Goal: Contribute content: Add original content to the website for others to see

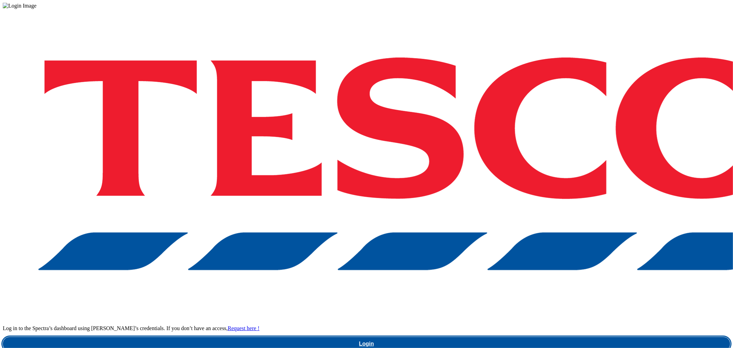
click at [547, 337] on link "Login" at bounding box center [367, 344] width 728 height 14
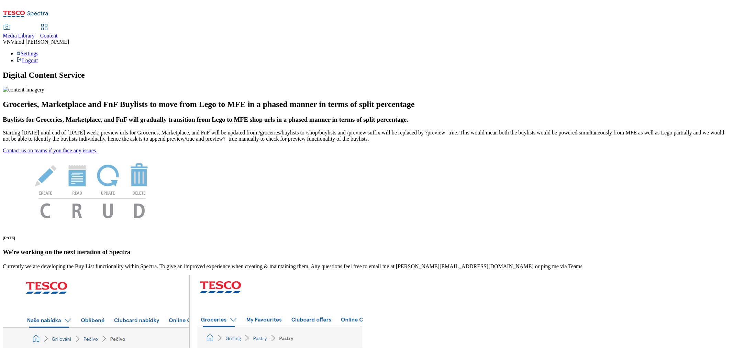
click at [58, 33] on span "Content" at bounding box center [49, 36] width 18 height 6
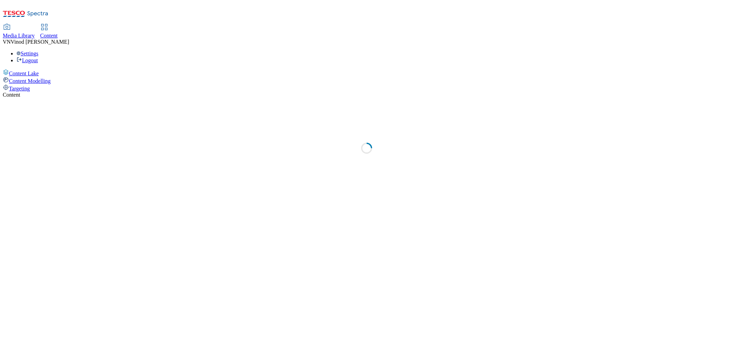
select select "ghs-uk"
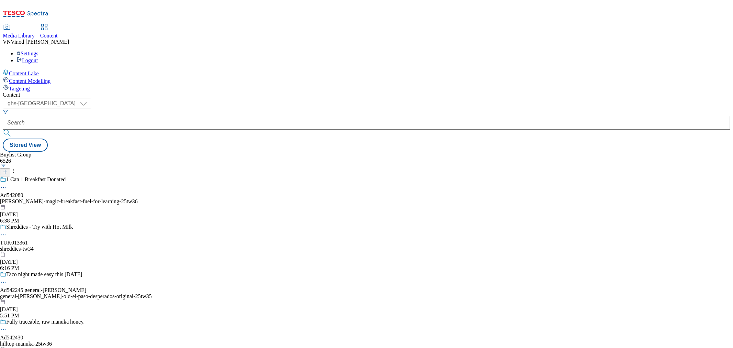
click at [8, 169] on icon at bounding box center [5, 171] width 5 height 5
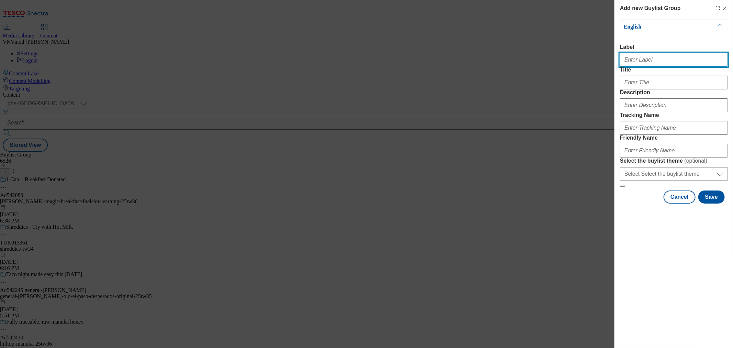
click at [647, 65] on input "Label" at bounding box center [674, 60] width 108 height 14
paste input "542386"
type input "Ad542386"
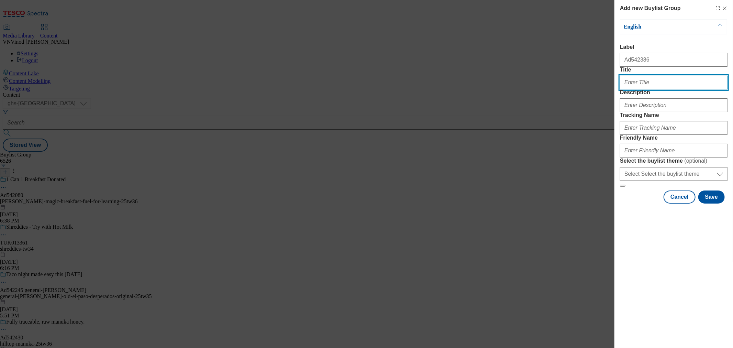
click at [644, 89] on input "Title" at bounding box center [674, 83] width 108 height 14
paste input "Fresh Ingredients Handmade Small Batches"
type input "Fresh Ingredients Handmade Small Batches"
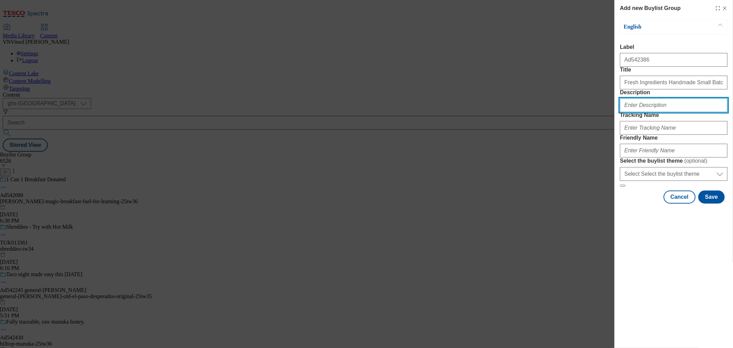
click at [656, 112] on input "Description" at bounding box center [674, 105] width 108 height 14
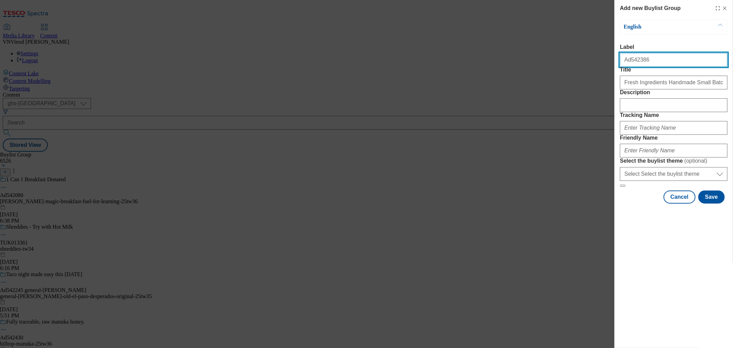
click at [634, 63] on input "Ad542386" at bounding box center [674, 60] width 108 height 14
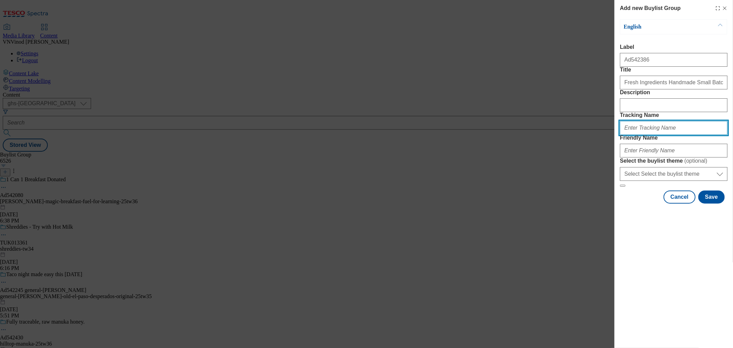
click at [658, 135] on input "Tracking Name" at bounding box center [674, 128] width 108 height 14
paste input "Ad542386"
drag, startPoint x: 638, startPoint y: 166, endPoint x: 641, endPoint y: 168, distance: 4.3
click at [638, 135] on input "DH_ADAd542386" at bounding box center [674, 128] width 108 height 14
type input "DH_AD542386"
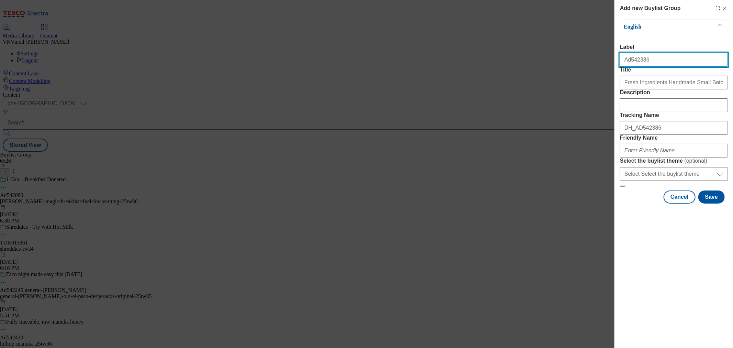
click at [662, 63] on input "Ad542386" at bounding box center [674, 60] width 108 height 14
paste input "bighams"
type input "Ad542386 bighams"
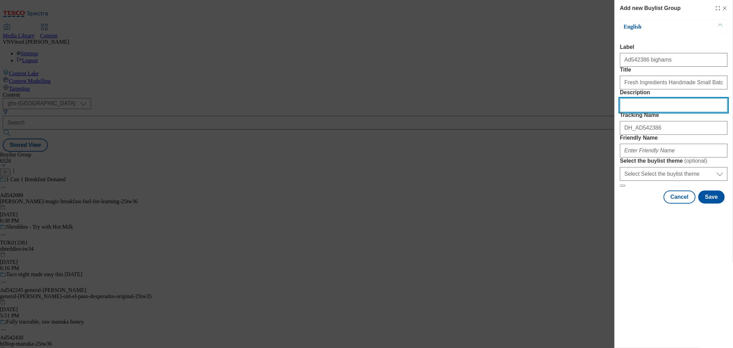
click at [649, 112] on input "Description" at bounding box center [674, 105] width 108 height 14
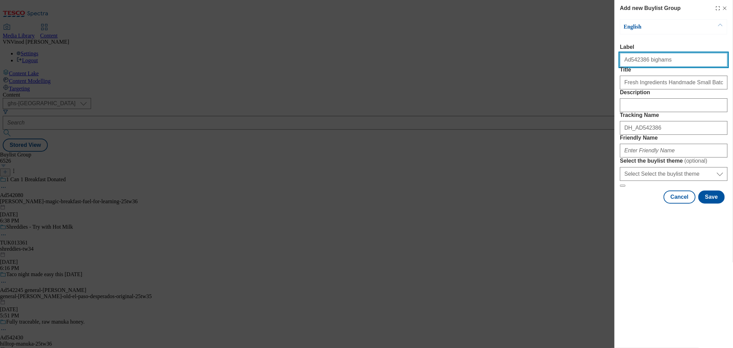
click at [658, 64] on input "Ad542386 bighams" at bounding box center [674, 60] width 108 height 14
click at [654, 157] on div "Modal" at bounding box center [674, 149] width 108 height 16
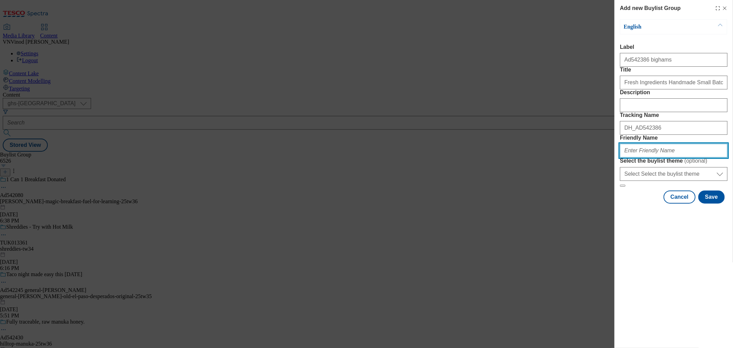
click at [654, 157] on input "Friendly Name" at bounding box center [674, 151] width 108 height 14
paste input "bighams"
drag, startPoint x: 669, startPoint y: 199, endPoint x: 524, endPoint y: 200, distance: 145.0
click at [524, 200] on div "Add new Buylist Group English Label Ad542386 bighams Title Fresh Ingredients Ha…" at bounding box center [366, 174] width 733 height 348
type input "bighams-25tw34"
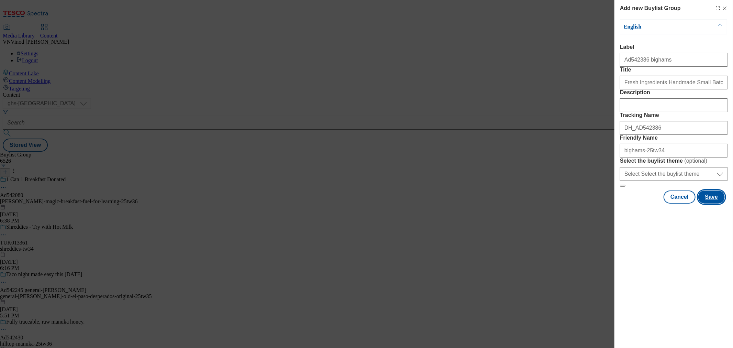
click at [708, 203] on button "Save" at bounding box center [711, 196] width 26 height 13
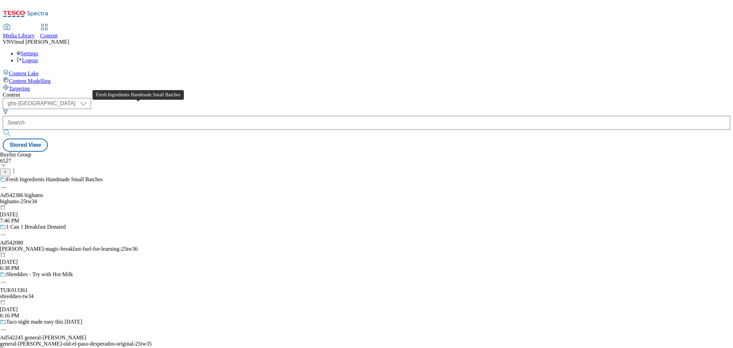
click at [103, 176] on span "Fresh Ingredients Handmade Small Batches" at bounding box center [54, 180] width 97 height 8
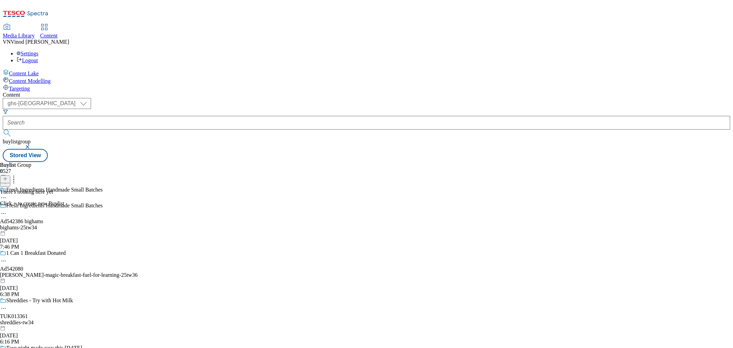
click at [8, 176] on icon at bounding box center [5, 178] width 5 height 5
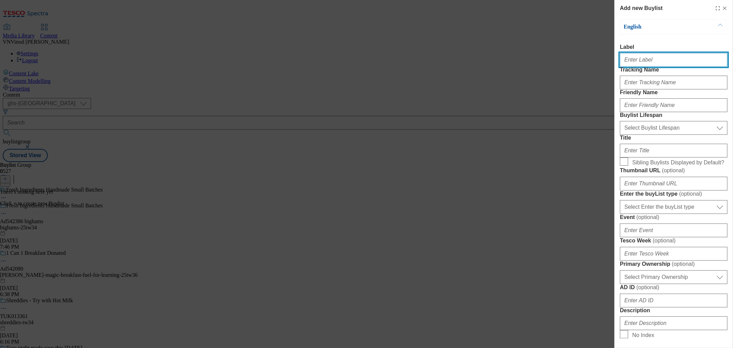
click at [651, 63] on input "Label" at bounding box center [674, 60] width 108 height 14
paste input "542386"
type input "Ad542386"
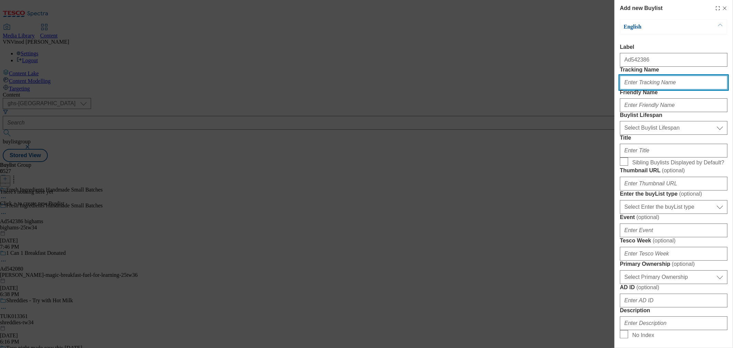
click at [644, 89] on input "Tracking Name" at bounding box center [674, 83] width 108 height 14
paste input "542386"
type input "Dh_AD542386"
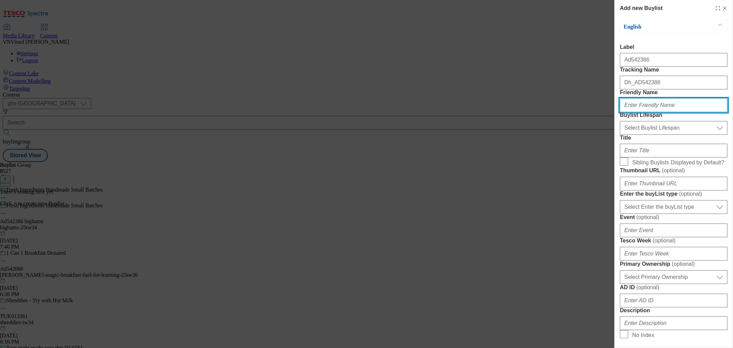
click at [647, 112] on input "Friendly Name" at bounding box center [674, 105] width 108 height 14
paste input "bighams"
type input "bighams"
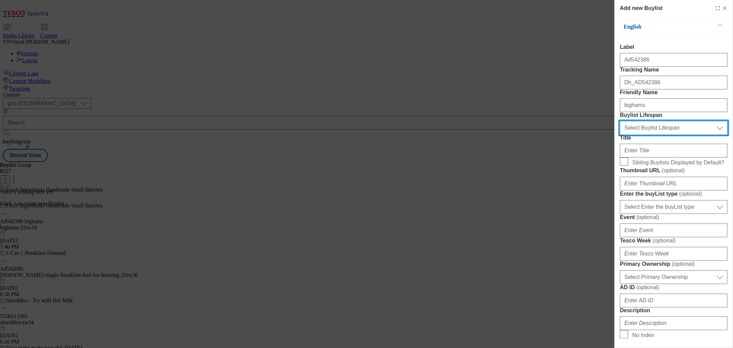
click at [651, 135] on select "Select Buylist Lifespan evergreen seasonal tactical" at bounding box center [674, 128] width 108 height 14
select select "tactical"
click at [620, 135] on select "Select Buylist Lifespan evergreen seasonal tactical" at bounding box center [674, 128] width 108 height 14
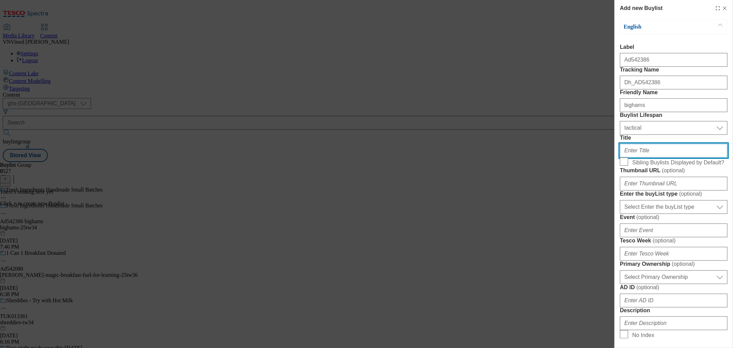
click at [640, 157] on input "Title" at bounding box center [674, 151] width 108 height 14
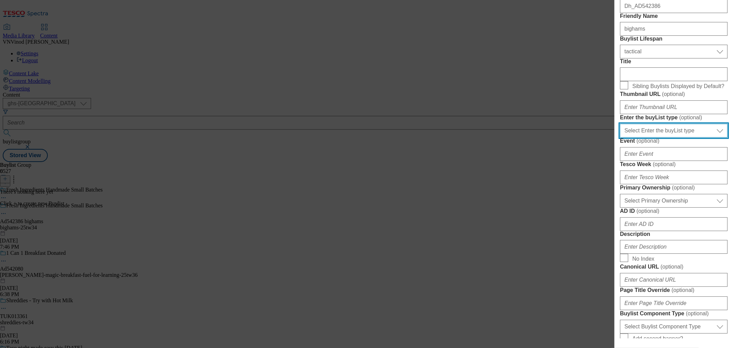
click at [674, 137] on select "Select Enter the buyList type event supplier funded long term >4 weeks supplier…" at bounding box center [674, 131] width 108 height 14
select select "supplier funded short term 1-3 weeks"
click at [620, 137] on select "Select Enter the buyList type event supplier funded long term >4 weeks supplier…" at bounding box center [674, 131] width 108 height 14
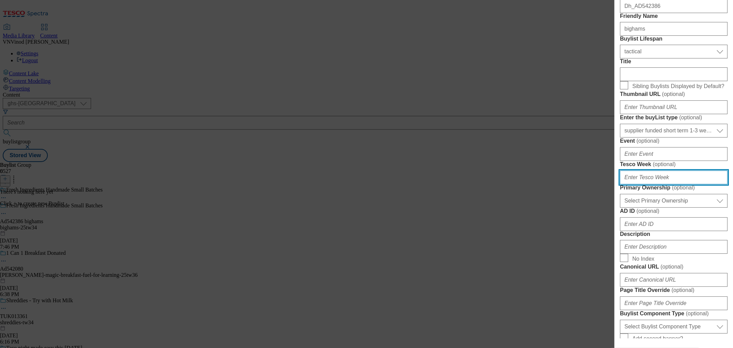
click at [649, 184] on input "Tesco Week ( optional )" at bounding box center [674, 177] width 108 height 14
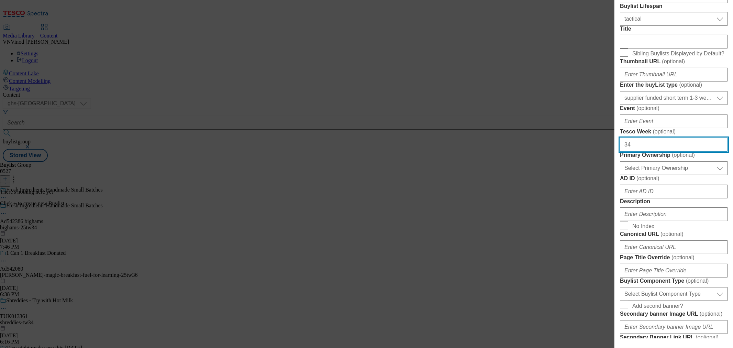
scroll to position [153, 0]
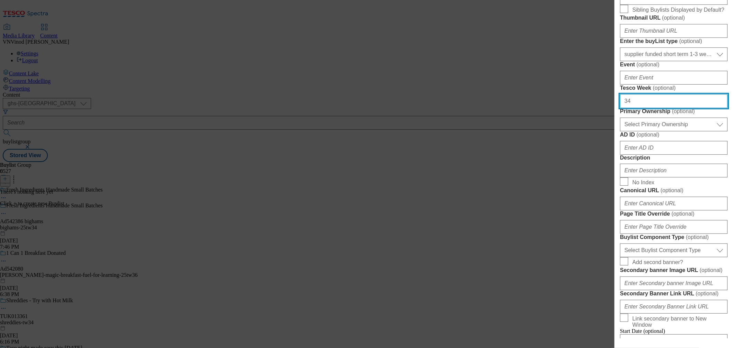
type input "34"
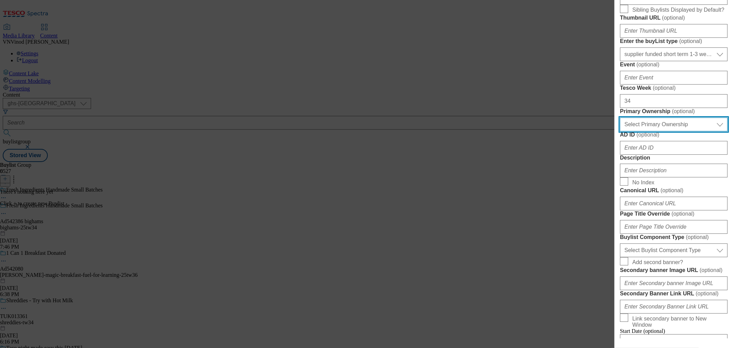
click at [676, 131] on select "Select Primary Ownership tesco dunnhumby" at bounding box center [674, 125] width 108 height 14
select select "dunnhumby"
click at [620, 131] on select "Select Primary Ownership tesco dunnhumby" at bounding box center [674, 125] width 108 height 14
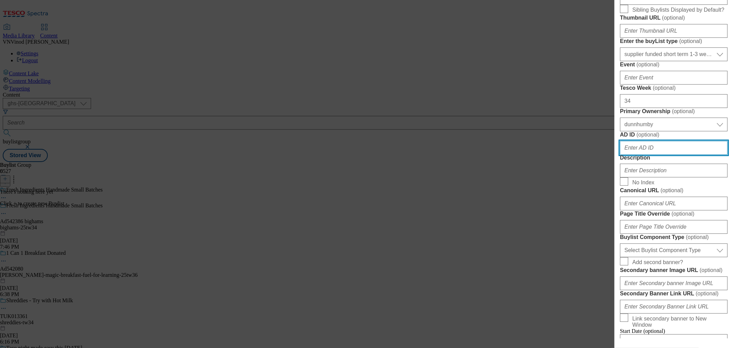
click at [654, 155] on input "AD ID ( optional )" at bounding box center [674, 148] width 108 height 14
paste input "542386"
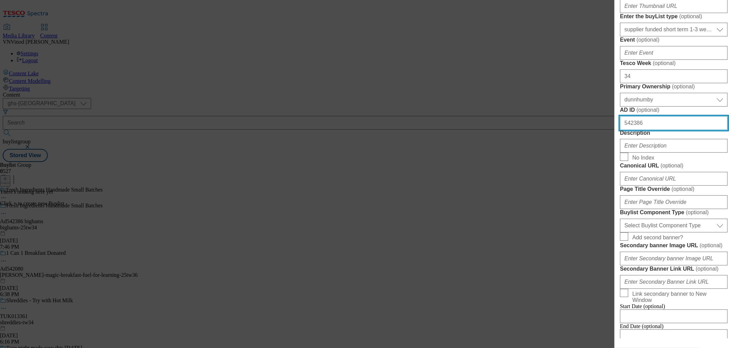
scroll to position [191, 0]
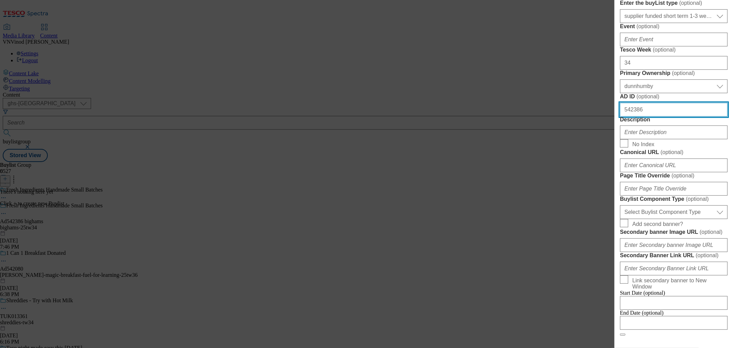
type input "542386"
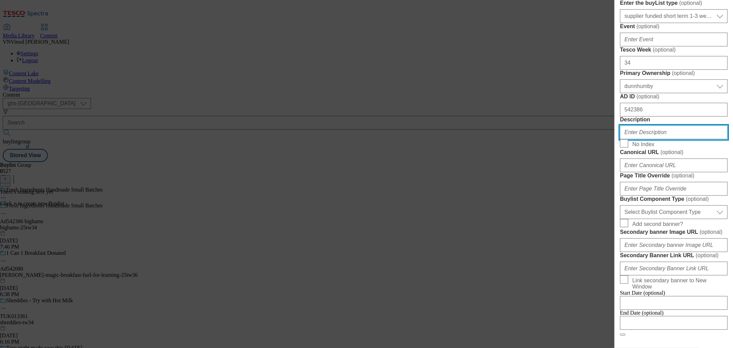
click at [655, 139] on input "Description" at bounding box center [674, 132] width 108 height 14
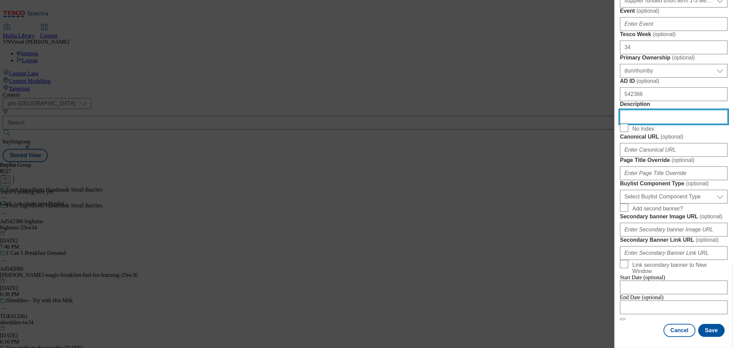
scroll to position [305, 0]
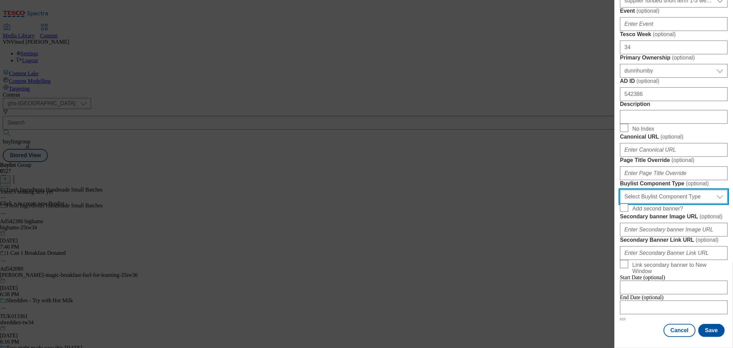
click at [662, 203] on select "Select Buylist Component Type Banner Competition Header Meal" at bounding box center [674, 197] width 108 height 14
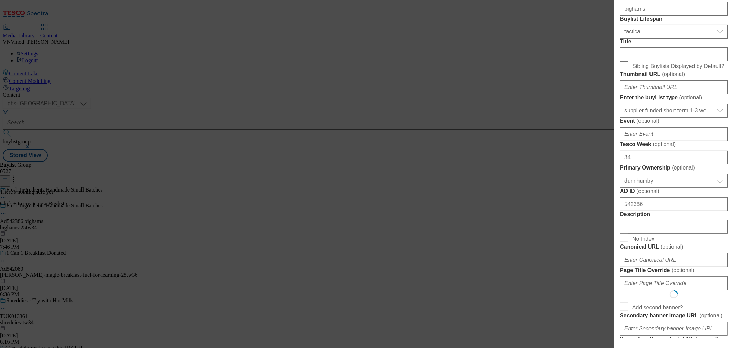
select select "Banner"
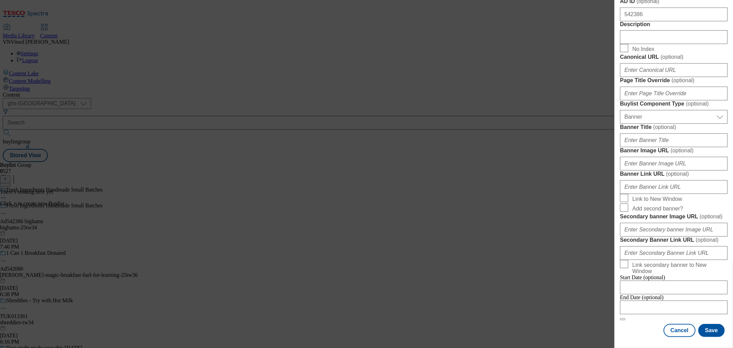
scroll to position [584, 0]
click at [664, 300] on input "Modal" at bounding box center [674, 307] width 108 height 14
select select "2025"
select select "October"
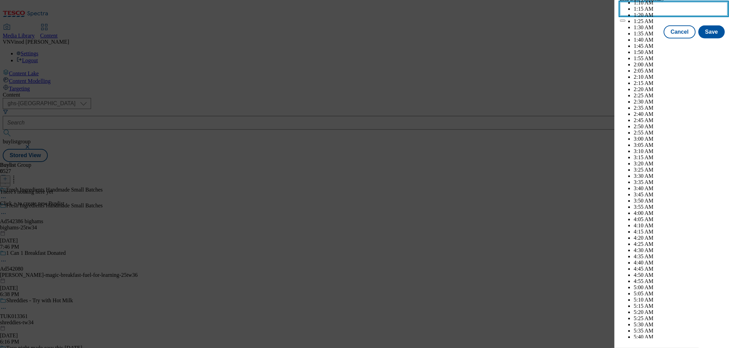
scroll to position [3018, 0]
select select "2026"
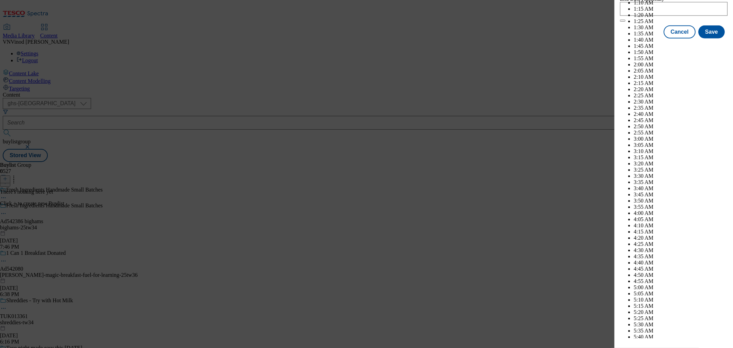
select select "January"
click at [709, 45] on button "Save" at bounding box center [711, 38] width 26 height 13
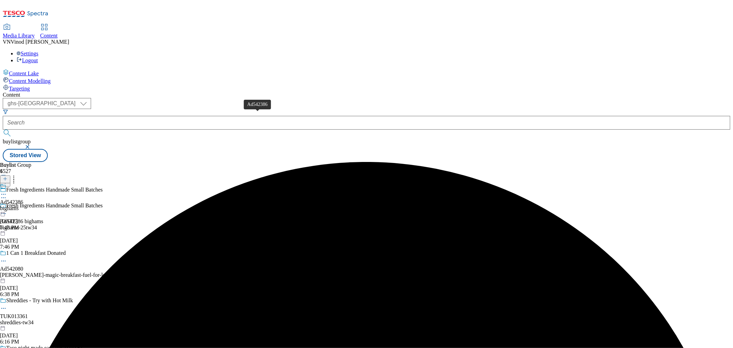
click at [23, 199] on div "Ad542386" at bounding box center [11, 202] width 23 height 6
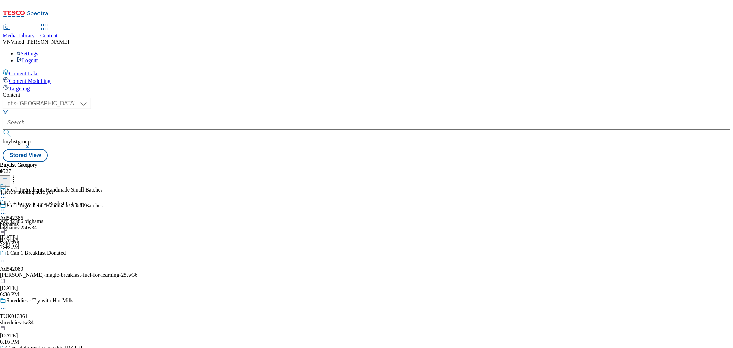
click at [8, 176] on icon at bounding box center [5, 178] width 5 height 5
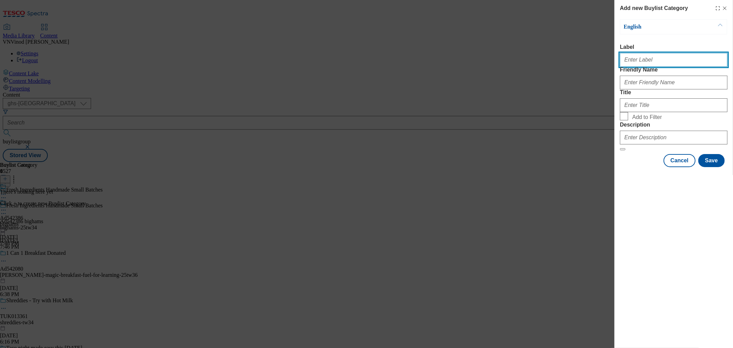
click at [658, 66] on input "Label" at bounding box center [674, 60] width 108 height 14
paste input "542386"
type input "Ad542386"
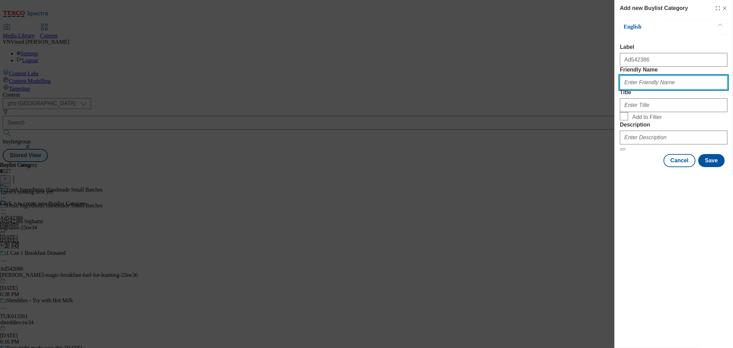
click at [656, 89] on input "Friendly Name" at bounding box center [674, 83] width 108 height 14
paste input "bighams"
type input "bighams"
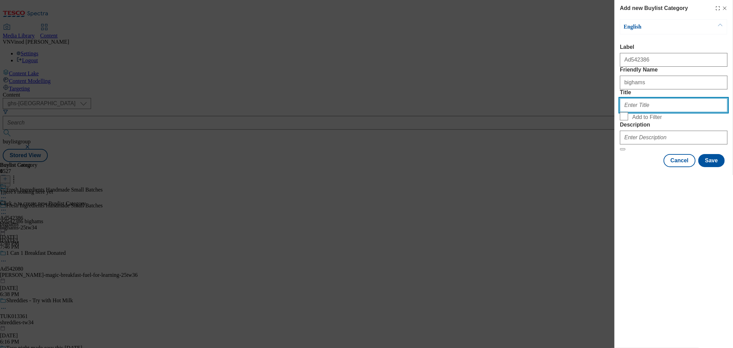
click at [652, 112] on input "Title" at bounding box center [674, 105] width 108 height 14
click at [643, 112] on input "Title" at bounding box center [674, 105] width 108 height 14
paste input "Bigham's Ltd"
type input "Bigham's Ltd"
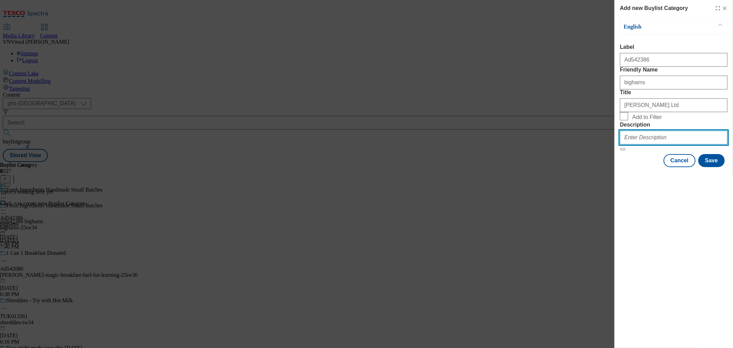
click at [648, 144] on input "Description" at bounding box center [674, 138] width 108 height 14
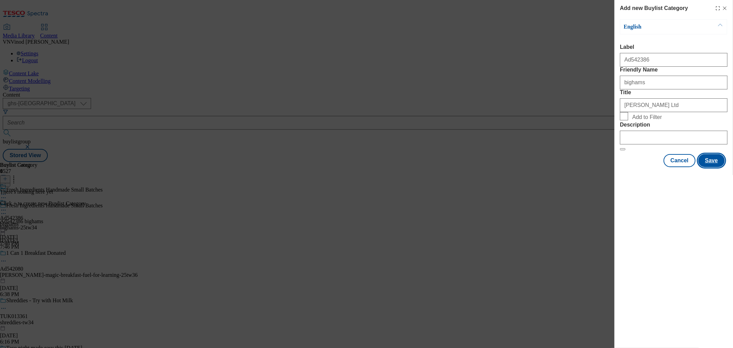
click at [713, 167] on button "Save" at bounding box center [711, 160] width 26 height 13
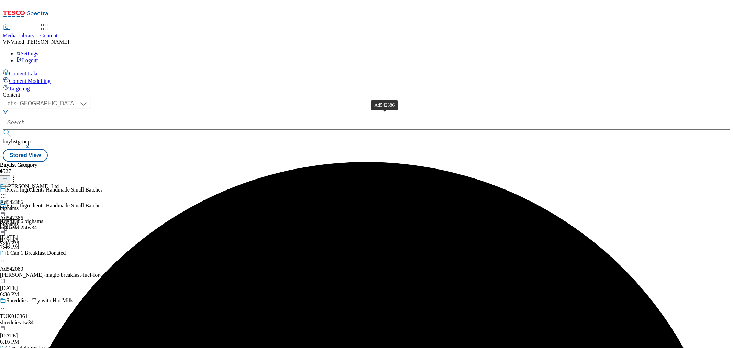
click at [23, 199] on div "Ad542386" at bounding box center [11, 202] width 23 height 6
click at [5, 177] on line at bounding box center [5, 178] width 0 height 3
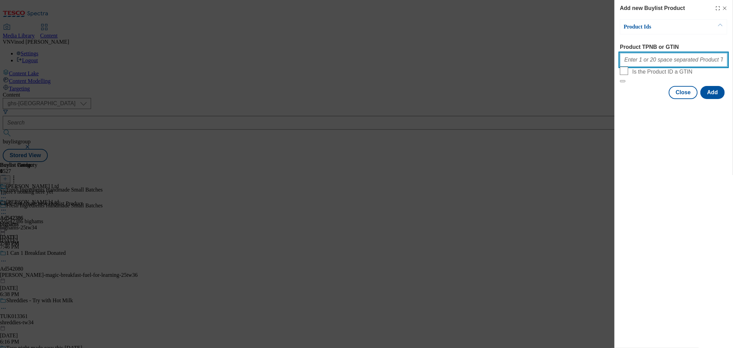
drag, startPoint x: 672, startPoint y: 65, endPoint x: 699, endPoint y: 78, distance: 30.5
click at [672, 65] on input "Product TPNB or GTIN" at bounding box center [674, 60] width 108 height 14
paste input "80486184 80486190 80486184 80486452 80486489 80486754 80486852 89924142 8048678…"
type input "80486184 80486190 80486184 80486452 80486489 80486754 80486852 89924142 8048678…"
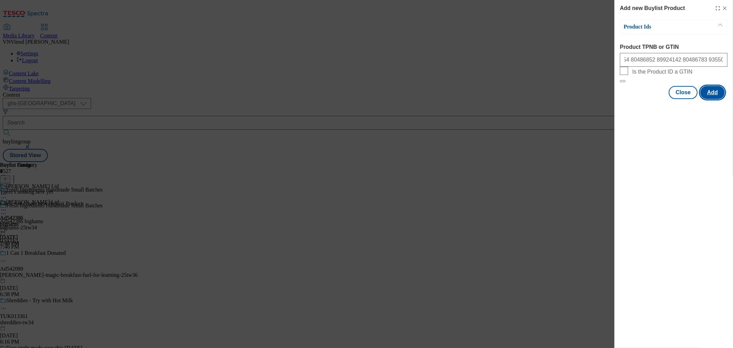
click at [714, 99] on button "Add" at bounding box center [712, 92] width 24 height 13
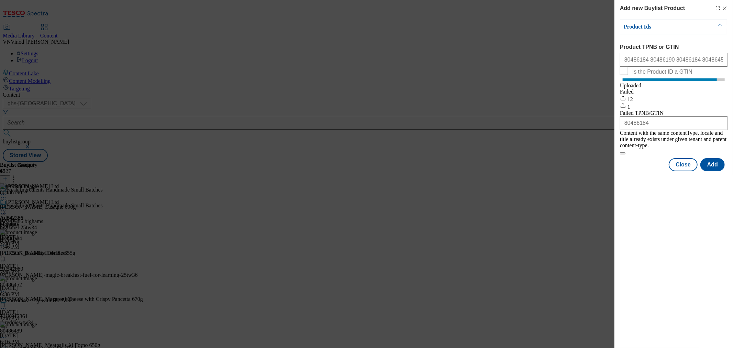
click at [724, 9] on icon "Modal" at bounding box center [724, 7] width 5 height 5
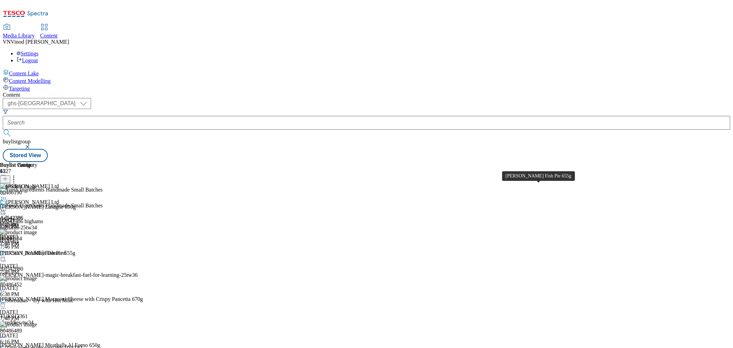
click at [75, 250] on div "Charlie Bigham's Fish Pie 655g" at bounding box center [37, 253] width 75 height 6
copy div "Charlie Bigham's Fish Pie 655g"
click at [76, 204] on div "Charlie Bigham's Lasagne 690g" at bounding box center [38, 207] width 76 height 6
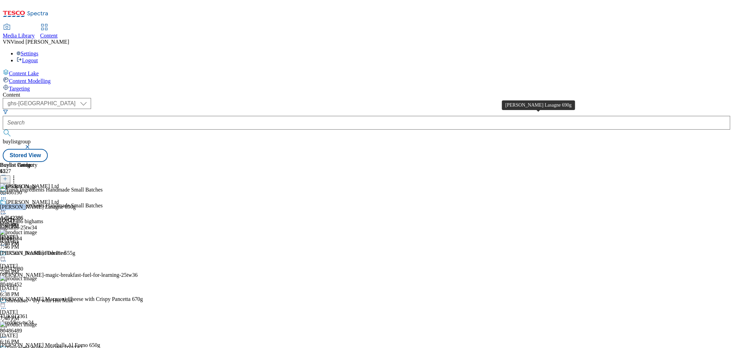
click at [76, 204] on div "Charlie Bigham's Lasagne 690g" at bounding box center [38, 207] width 76 height 6
copy div "Charlie Bigham's Lasagne 690g"
click at [7, 210] on icon at bounding box center [3, 213] width 7 height 7
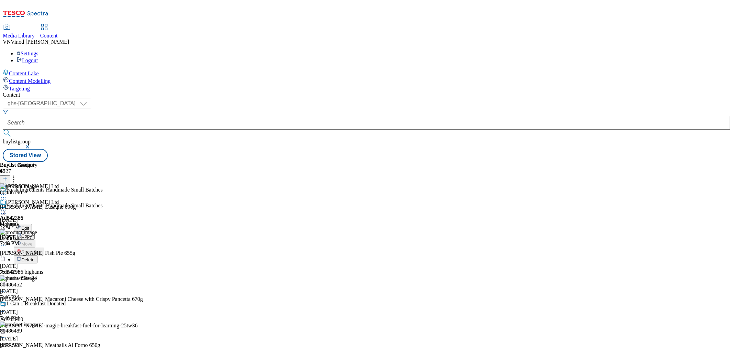
click at [32, 224] on button "Edit" at bounding box center [23, 228] width 18 height 8
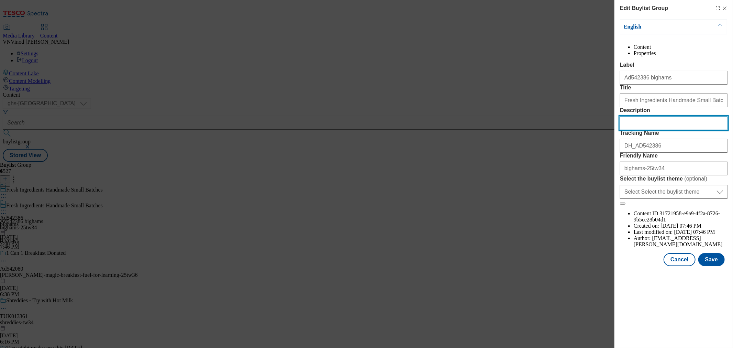
click at [659, 130] on input "Description" at bounding box center [674, 123] width 108 height 14
paste input "Charlie Bigham's Lasagne 690g"
type input "Charlie Bigham's Lasagne 690g"
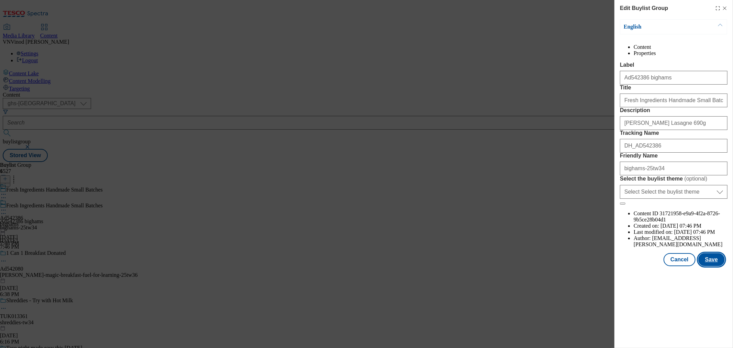
click at [716, 266] on button "Save" at bounding box center [711, 259] width 26 height 13
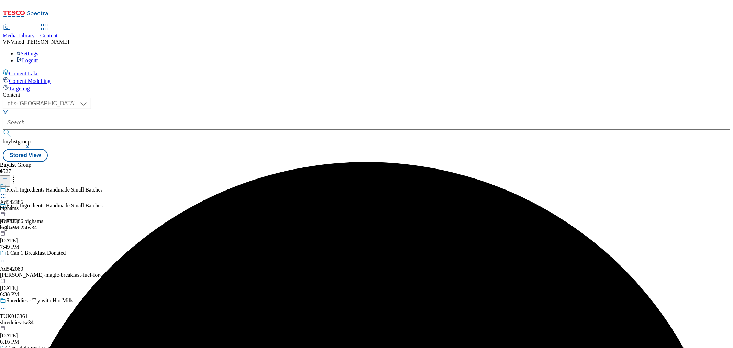
click at [7, 191] on icon at bounding box center [3, 194] width 7 height 7
click at [32, 204] on button "Edit" at bounding box center [23, 208] width 18 height 8
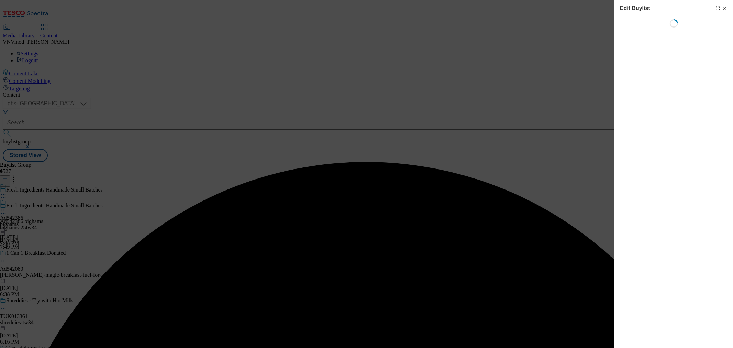
select select "tactical"
select select "supplier funded short term 1-3 weeks"
select select "dunnhumby"
select select "Banner"
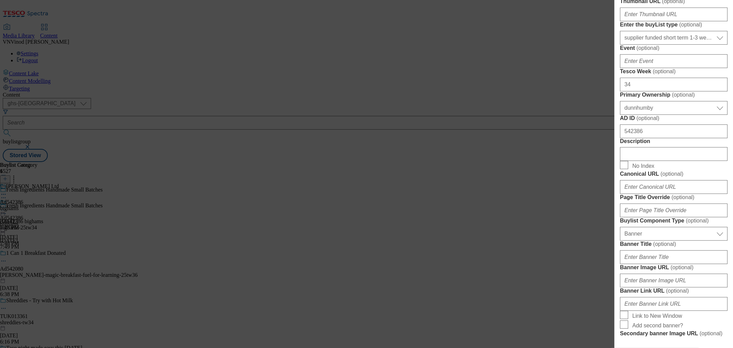
scroll to position [344, 0]
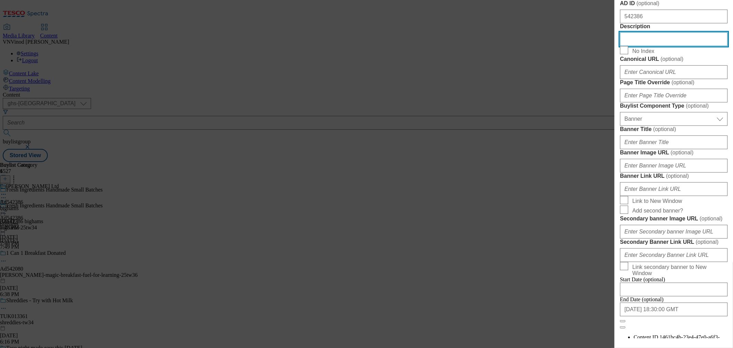
click at [665, 46] on input "Description" at bounding box center [674, 39] width 108 height 14
paste input "Charlie Bigham's Lasagne 690g"
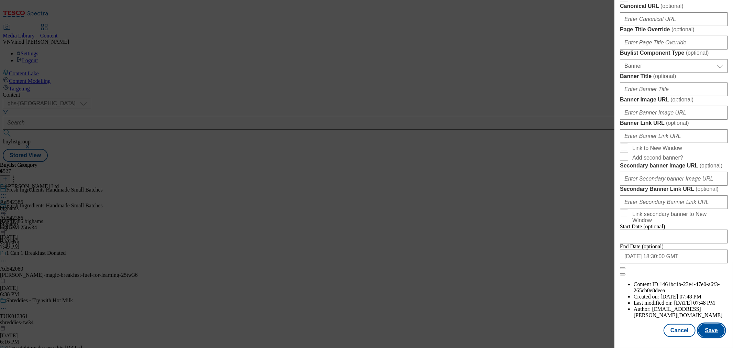
scroll to position [656, 0]
type input "Charlie Bigham's Lasagne 690g"
click at [706, 327] on button "Save" at bounding box center [711, 330] width 26 height 13
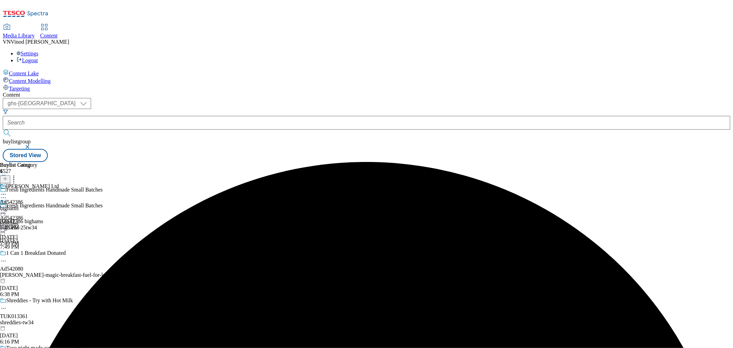
click at [59, 183] on div "Bigham's Ltd Ad542386 bighams Oct 15, 2025 7:48 PM" at bounding box center [29, 206] width 59 height 47
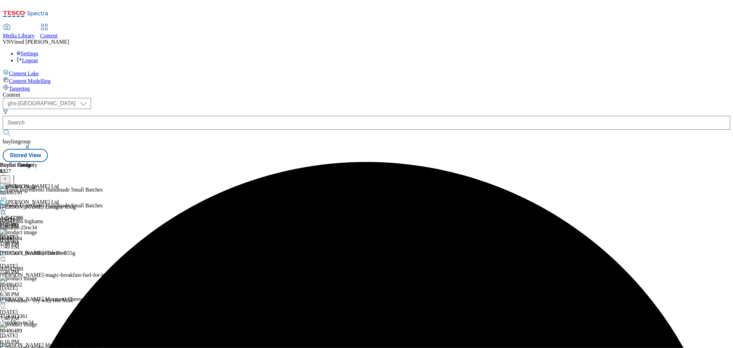
click at [7, 207] on icon at bounding box center [3, 210] width 7 height 7
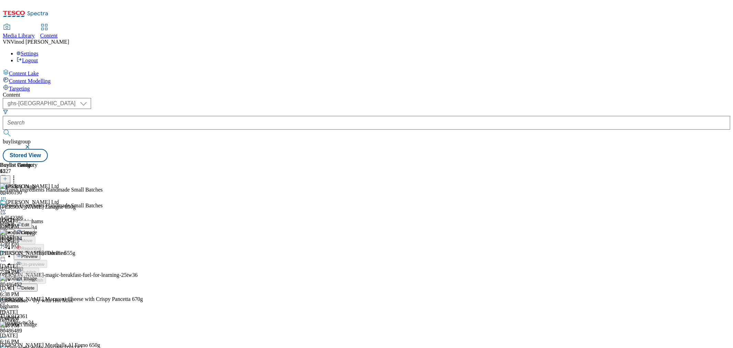
click at [32, 220] on button "Edit" at bounding box center [23, 224] width 18 height 8
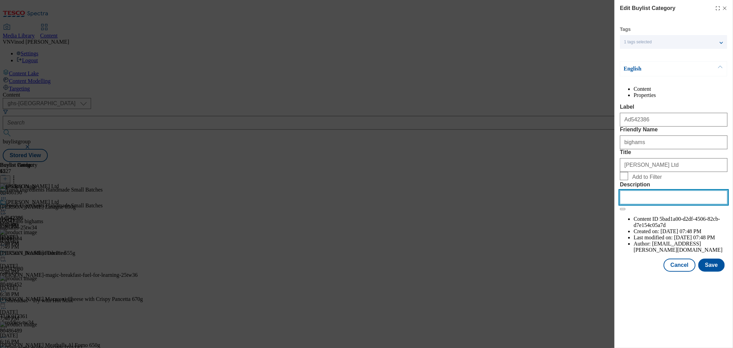
click at [663, 204] on input "Description" at bounding box center [674, 197] width 108 height 14
paste input "Charlie Bigham's Lasagne 690g"
type input "Charlie Bigham's Lasagne 690g"
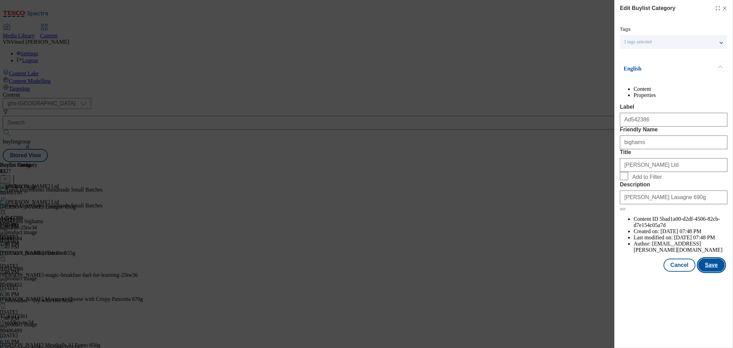
click at [712, 271] on button "Save" at bounding box center [711, 264] width 26 height 13
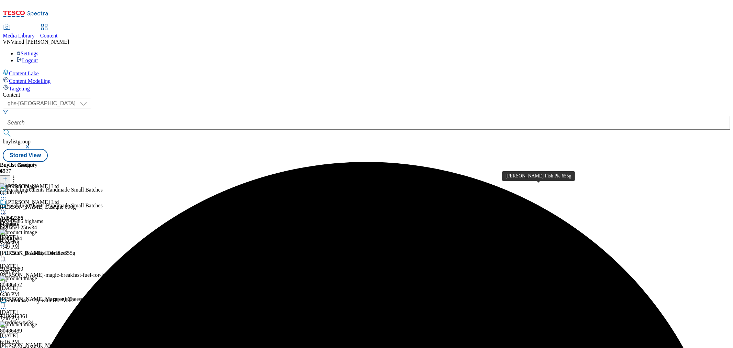
click at [75, 250] on div "Charlie Bigham's Fish Pie 655g" at bounding box center [37, 253] width 75 height 6
copy div "Charlie Bigham's Fish Pie 655g"
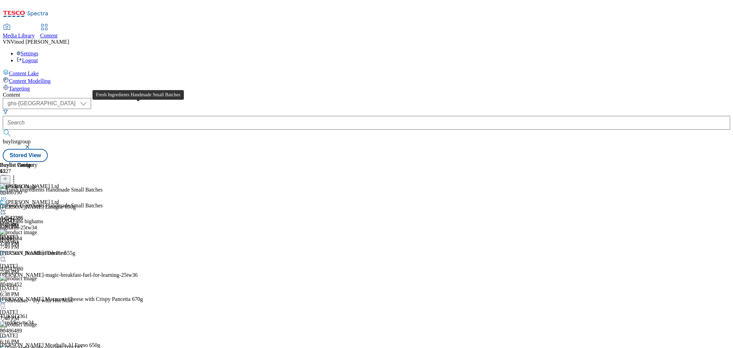
click at [103, 202] on span "Fresh Ingredients Handmade Small Batches" at bounding box center [54, 206] width 97 height 8
